Goal: Download file/media

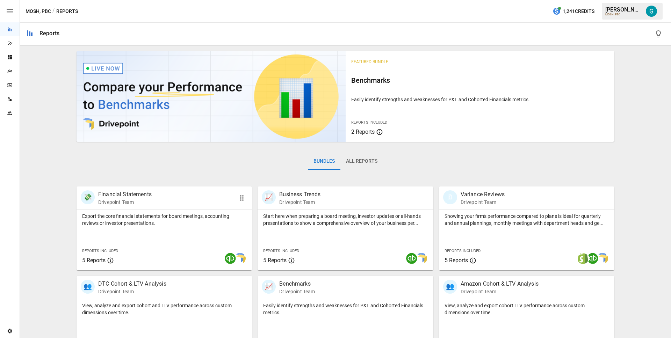
scroll to position [203, 0]
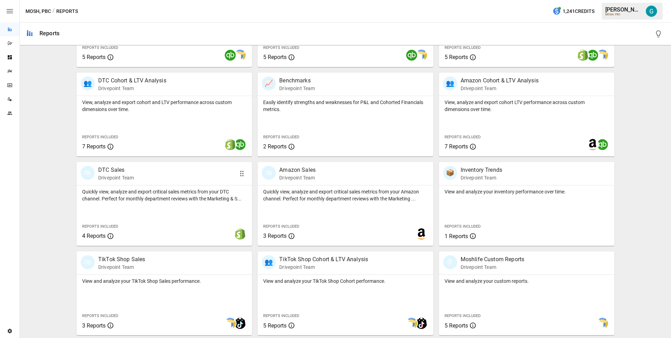
click at [171, 190] on p "Quickly view, analyze and export critical sales metrics from your DTC channel. …" at bounding box center [164, 195] width 164 height 14
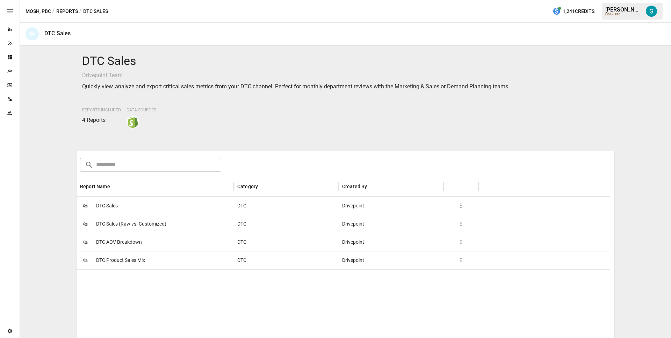
click at [139, 258] on span "DTC Product Sales Mix" at bounding box center [120, 261] width 49 height 18
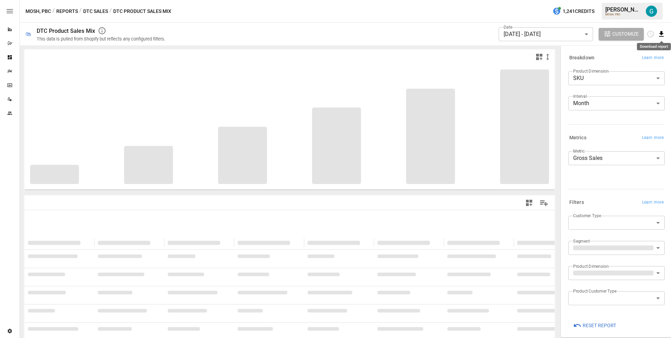
click at [662, 36] on icon "Download report" at bounding box center [662, 34] width 8 height 8
click at [642, 62] on li "Download as CSV" at bounding box center [638, 62] width 56 height 14
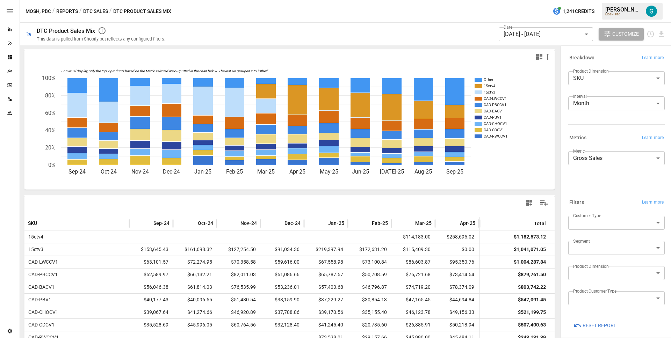
click at [591, 0] on body "Reports Dazzler Studio Dashboards Plans SmartModel ™ Data Sources Team Settings…" at bounding box center [335, 0] width 671 height 0
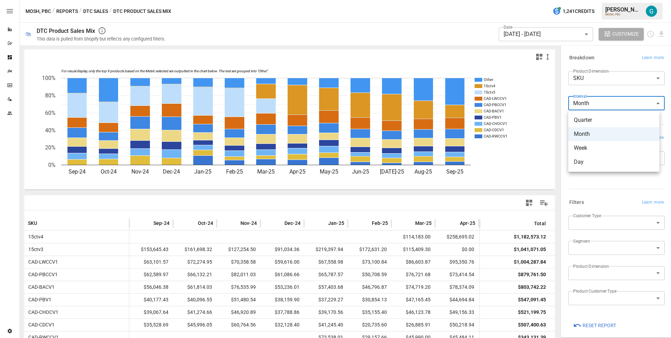
click at [587, 94] on div at bounding box center [335, 169] width 671 height 338
click at [335, 14] on div "MOSH, PBC / Reports / DTC Sales / DTC Product Sales Mix 1,241 Credits [PERSON_N…" at bounding box center [345, 11] width 651 height 22
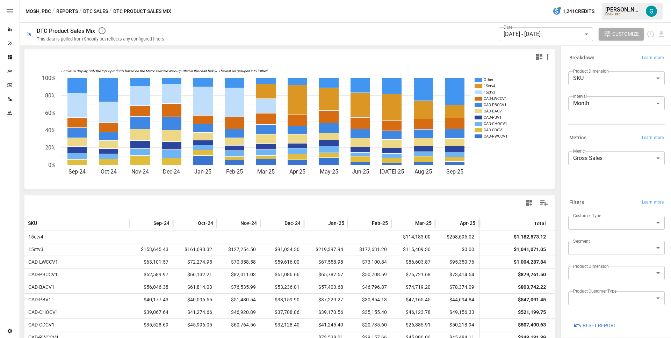
click at [335, 14] on div "MOSH, PBC / Reports / DTC Sales / DTC Product Sales Mix 1,241 Credits [PERSON_N…" at bounding box center [345, 11] width 651 height 22
